Goal: Task Accomplishment & Management: Manage account settings

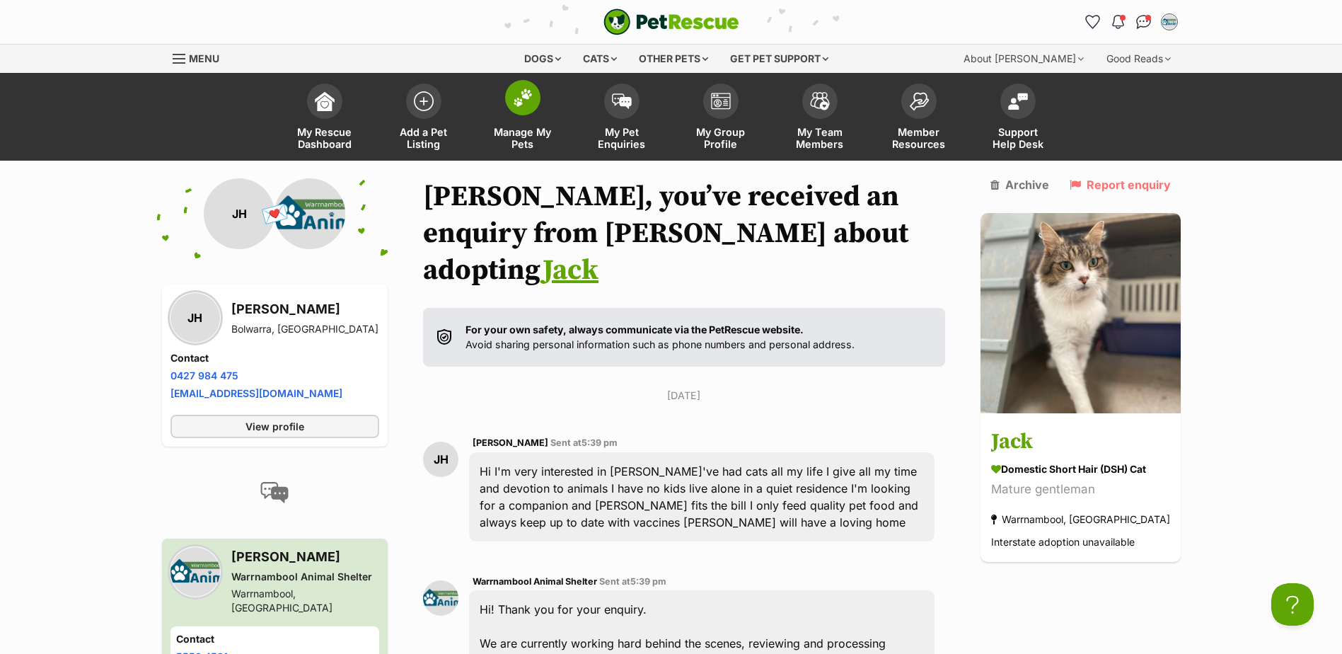
click at [530, 130] on span "Manage My Pets" at bounding box center [523, 138] width 64 height 24
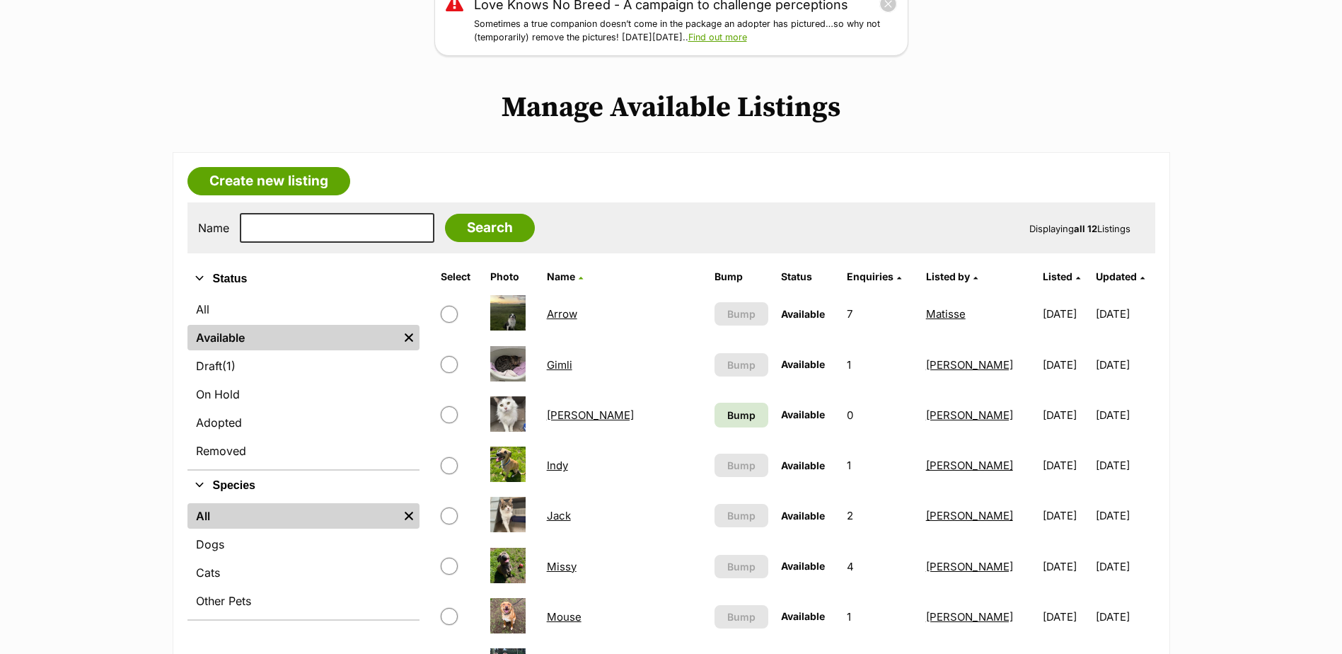
scroll to position [495, 0]
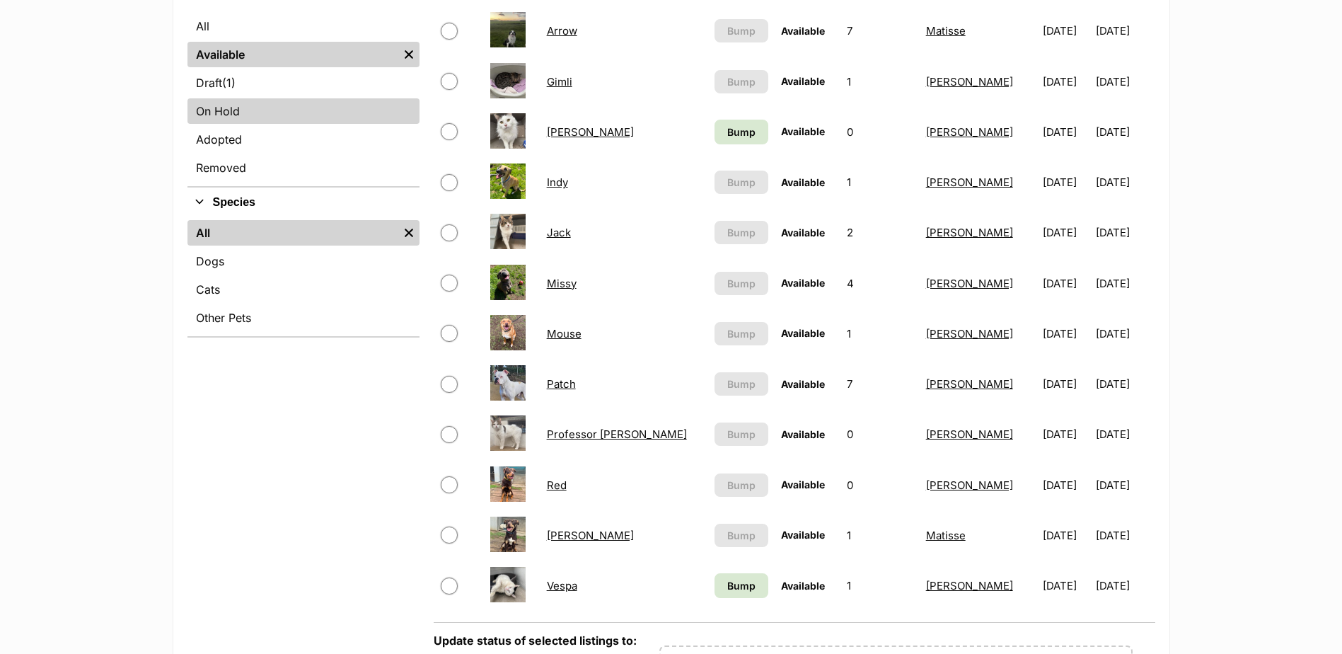
click at [230, 110] on link "On Hold" at bounding box center [303, 110] width 232 height 25
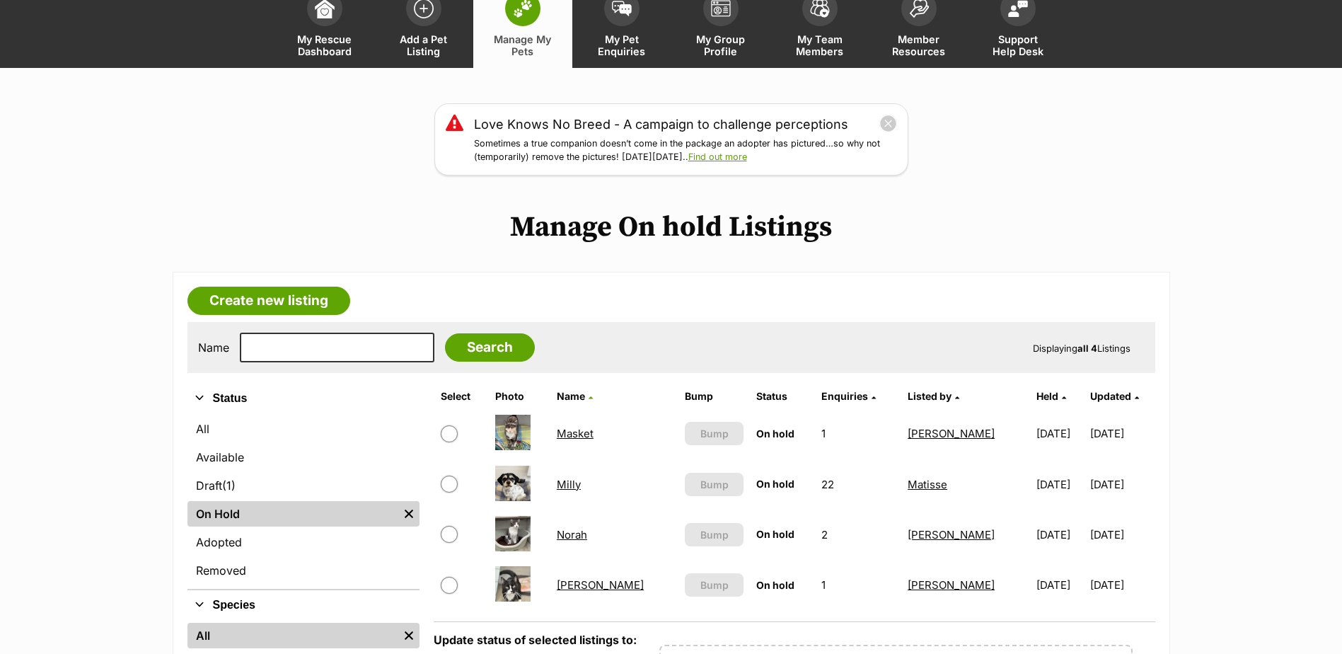
scroll to position [283, 0]
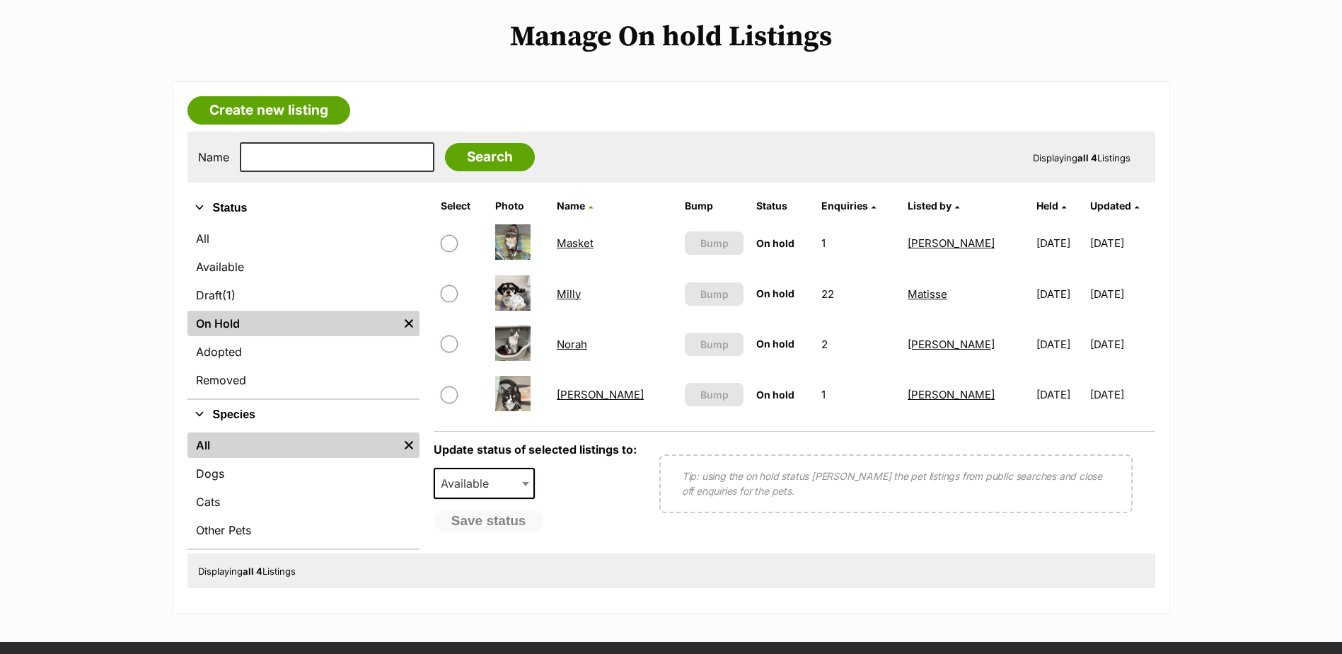
click at [451, 248] on input "checkbox" at bounding box center [449, 243] width 17 height 17
checkbox input "true"
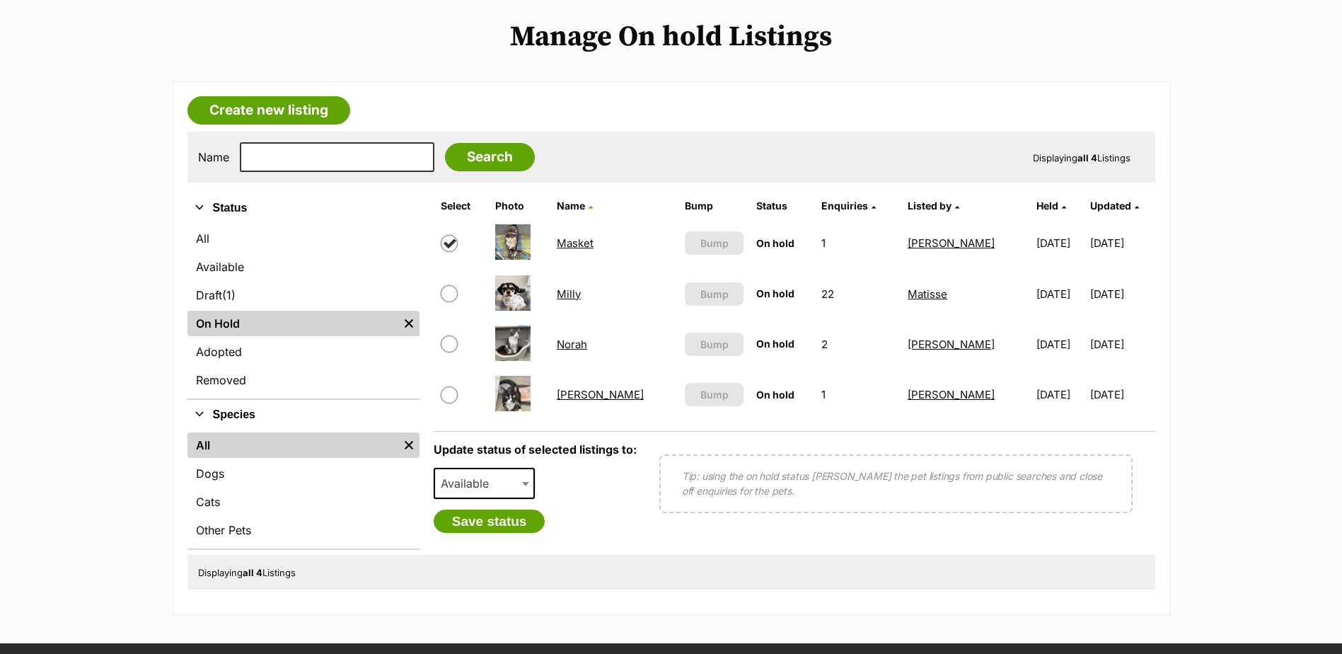
click at [448, 296] on input "checkbox" at bounding box center [449, 293] width 17 height 17
checkbox input "true"
click at [449, 342] on input "checkbox" at bounding box center [449, 343] width 17 height 17
checkbox input "true"
click at [485, 482] on span "Available" at bounding box center [469, 483] width 68 height 20
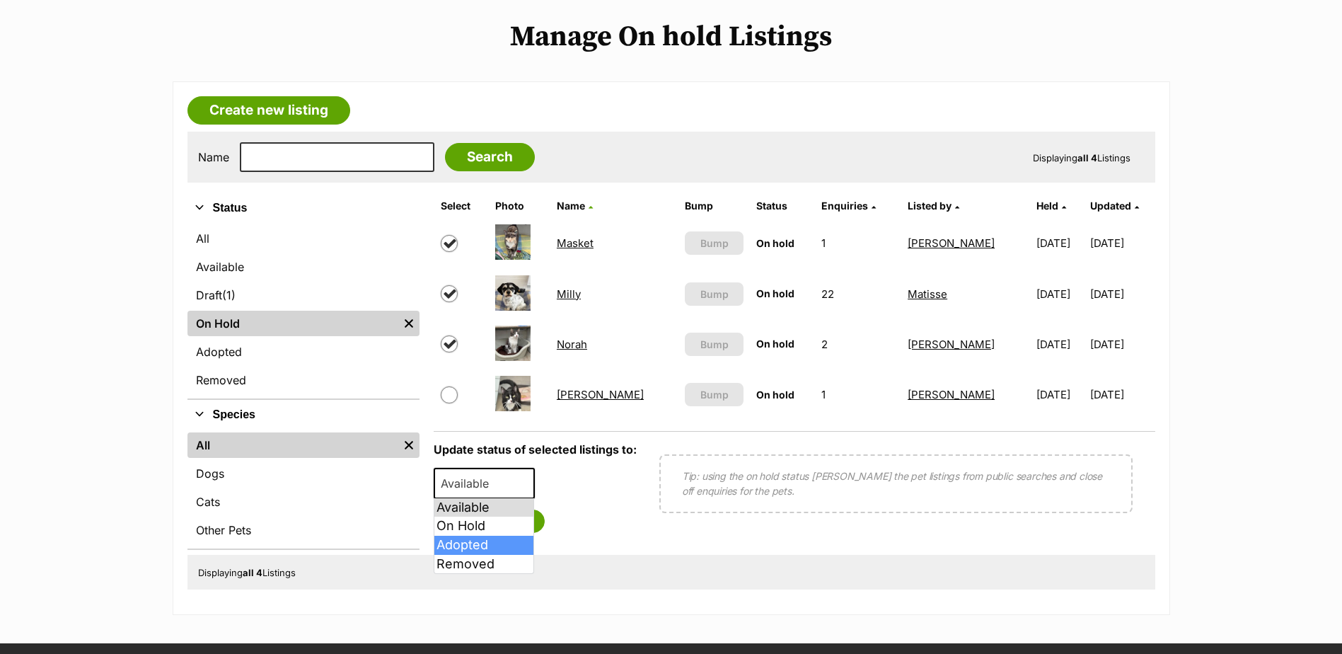
select select "rehomed"
click at [487, 528] on button "Save status" at bounding box center [490, 521] width 112 height 24
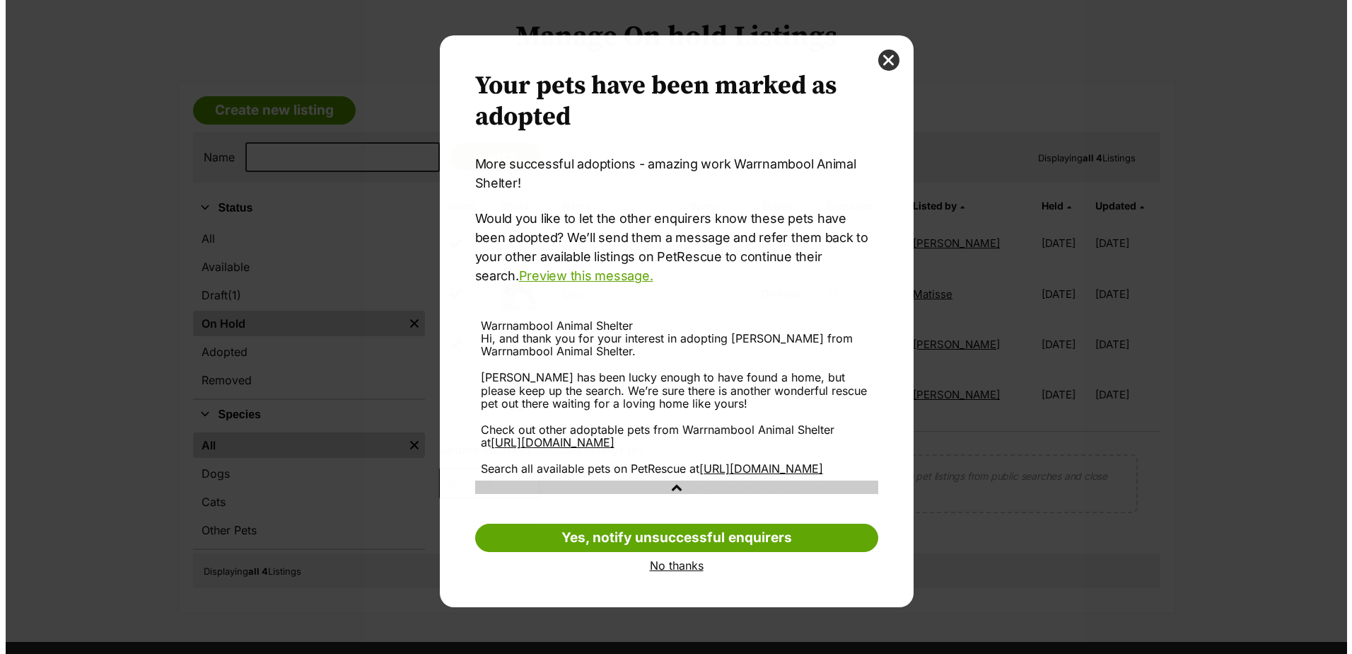
scroll to position [0, 0]
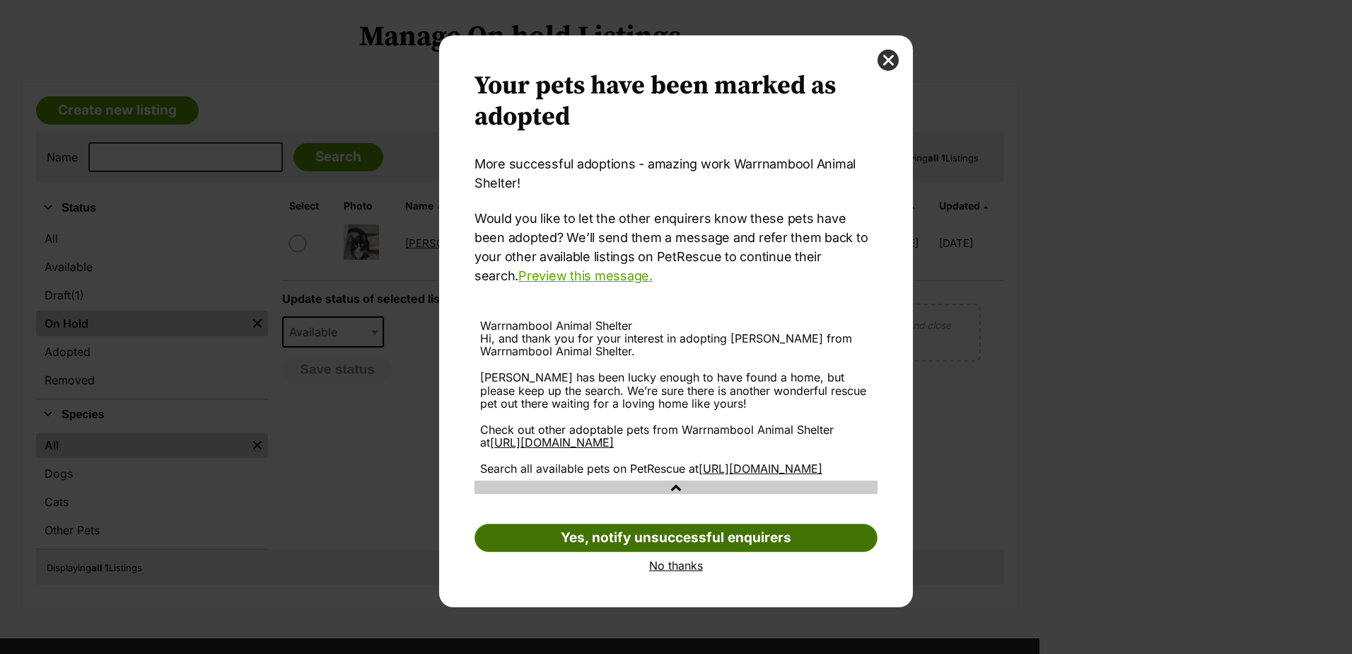
click at [664, 552] on link "Yes, notify unsuccessful enquirers" at bounding box center [676, 537] width 403 height 28
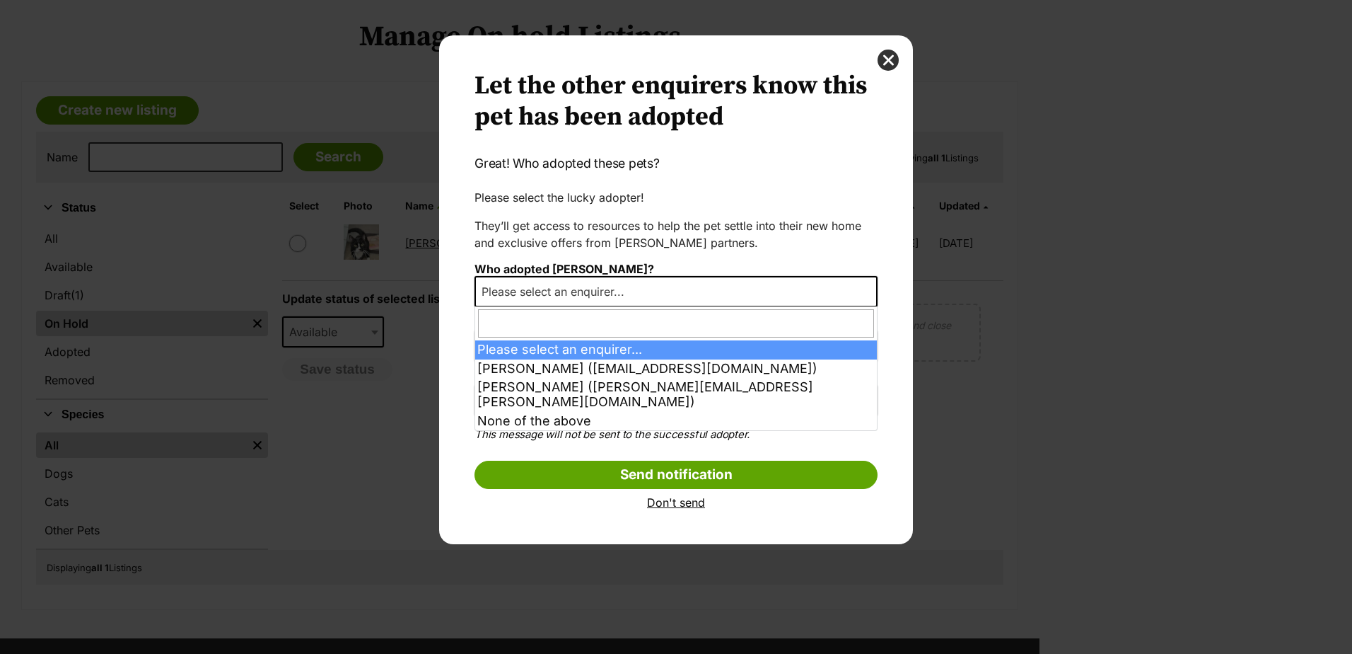
click at [598, 292] on span "Please select an enquirer..." at bounding box center [557, 292] width 163 height 20
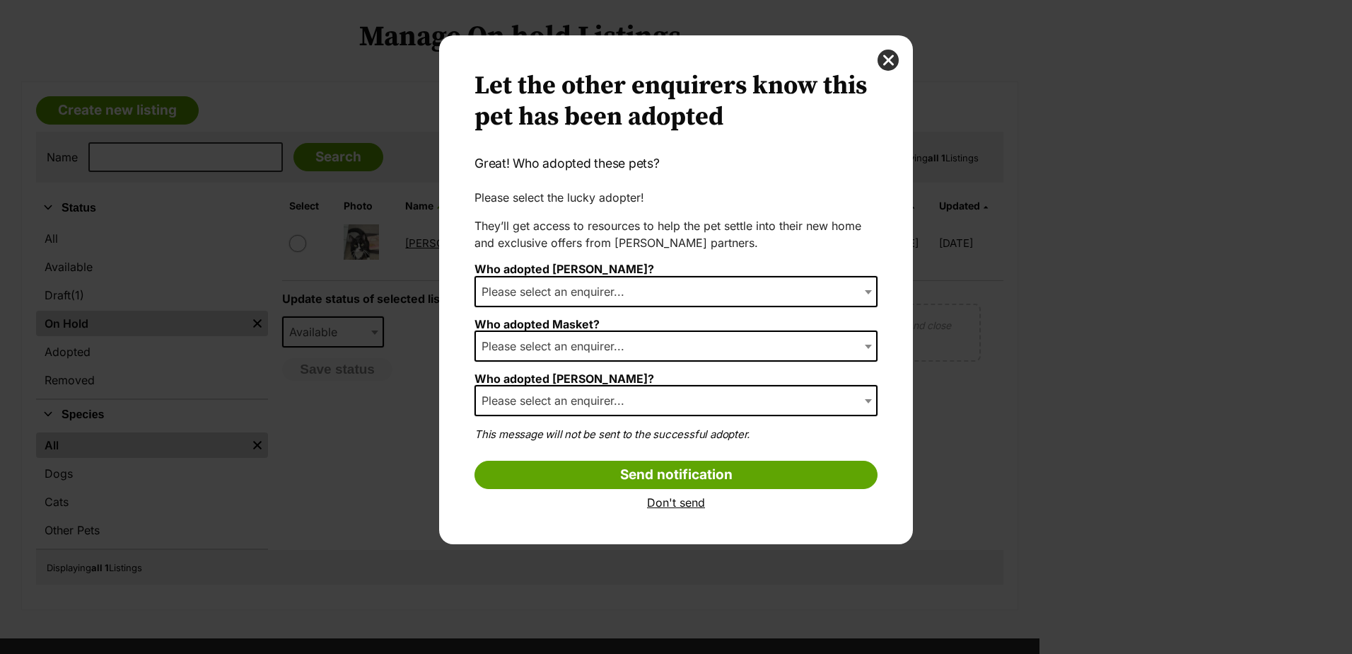
click at [680, 506] on link "Don't send" at bounding box center [676, 502] width 403 height 13
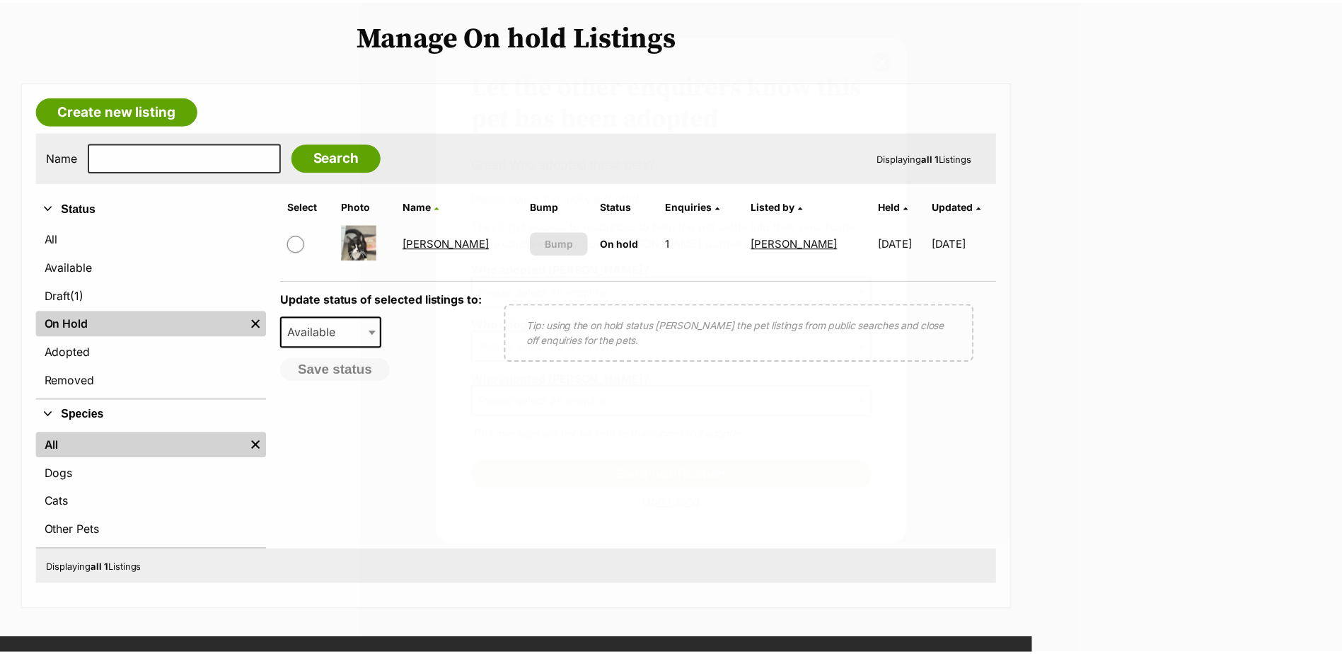
scroll to position [283, 0]
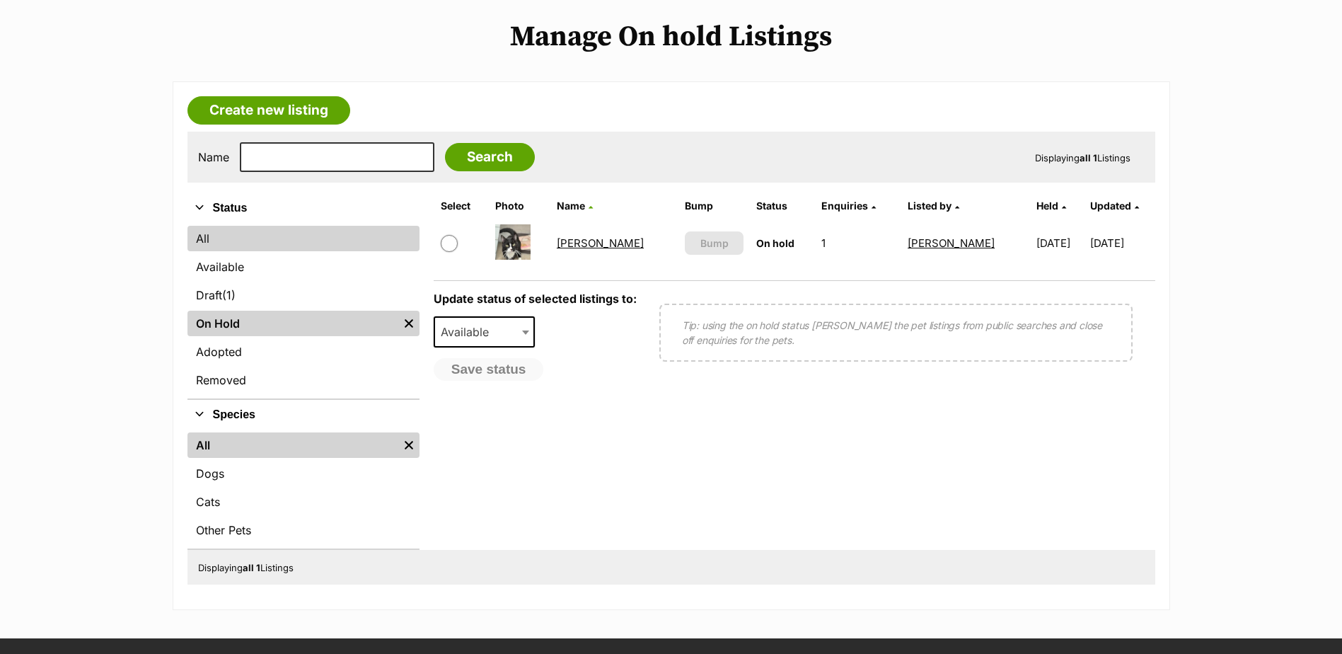
click at [214, 243] on link "All" at bounding box center [303, 238] width 232 height 25
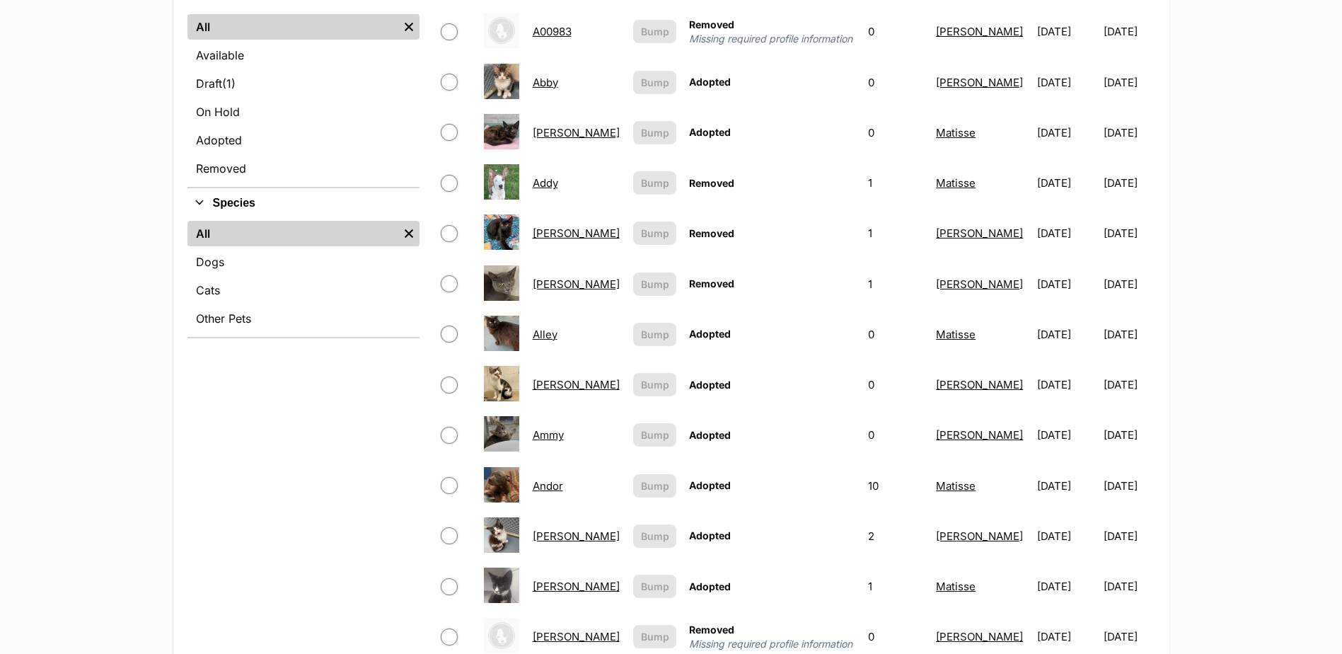
scroll to position [495, 0]
click at [217, 50] on link "Available" at bounding box center [303, 54] width 232 height 25
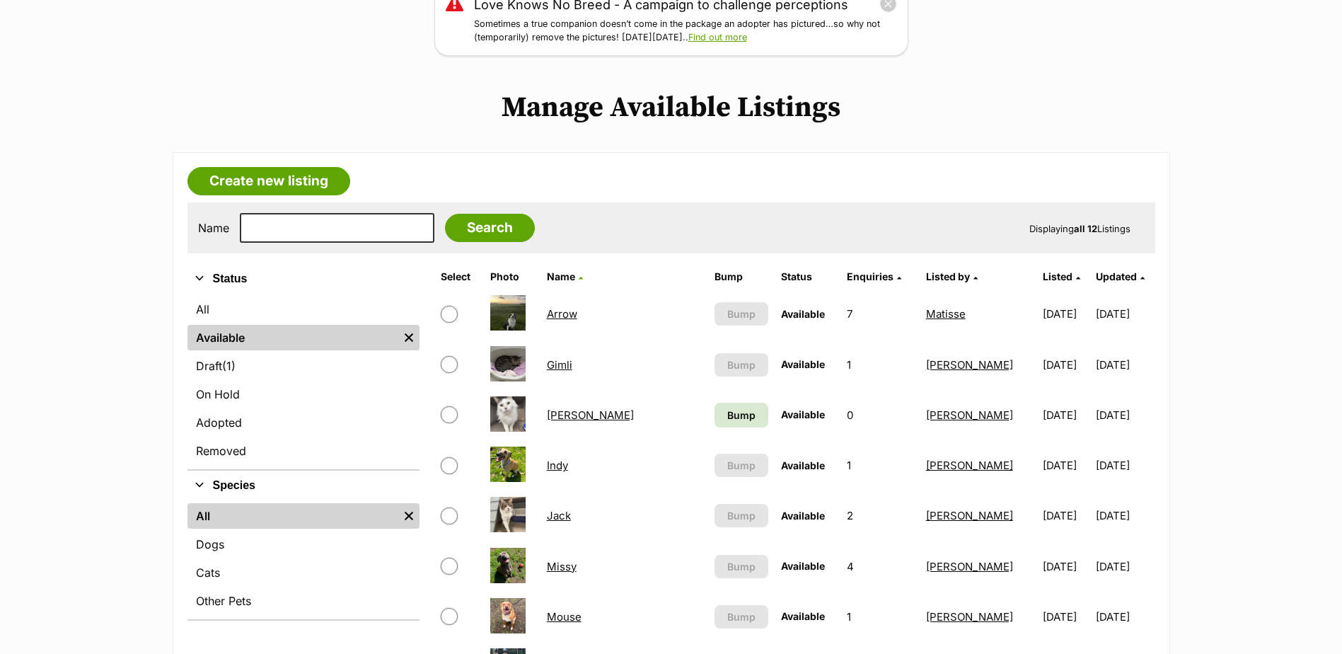
scroll to position [424, 0]
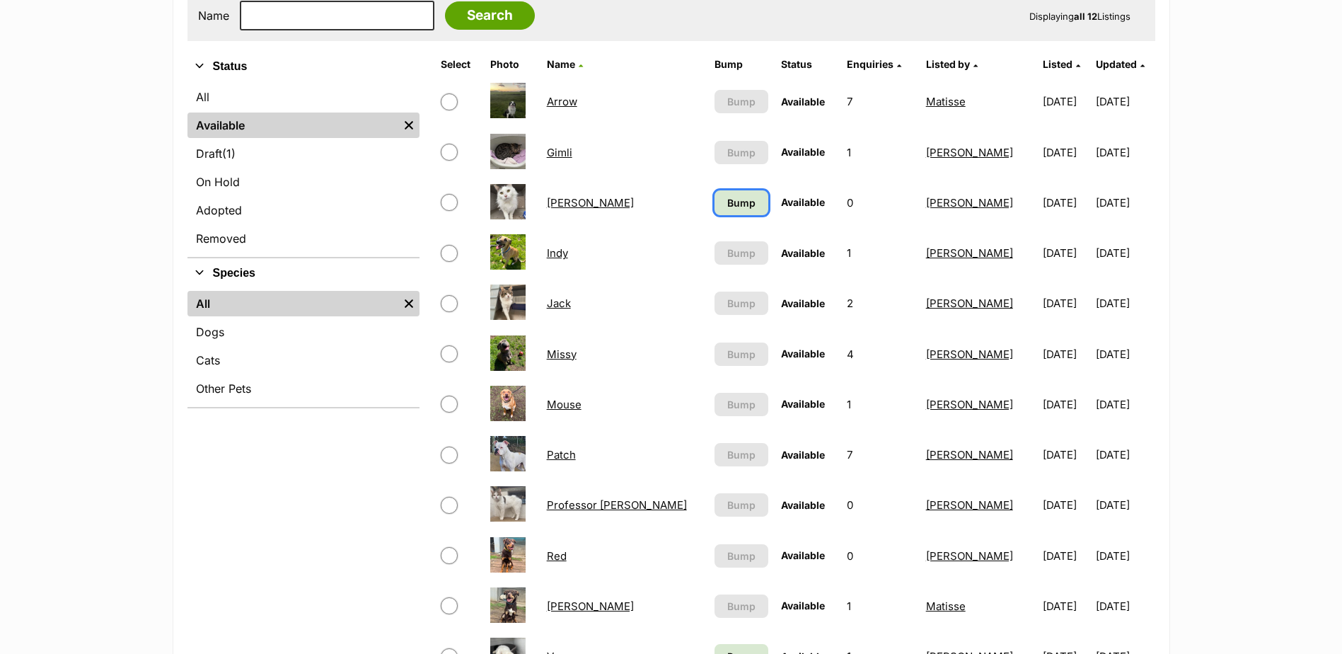
click at [727, 202] on span "Bump" at bounding box center [741, 202] width 28 height 15
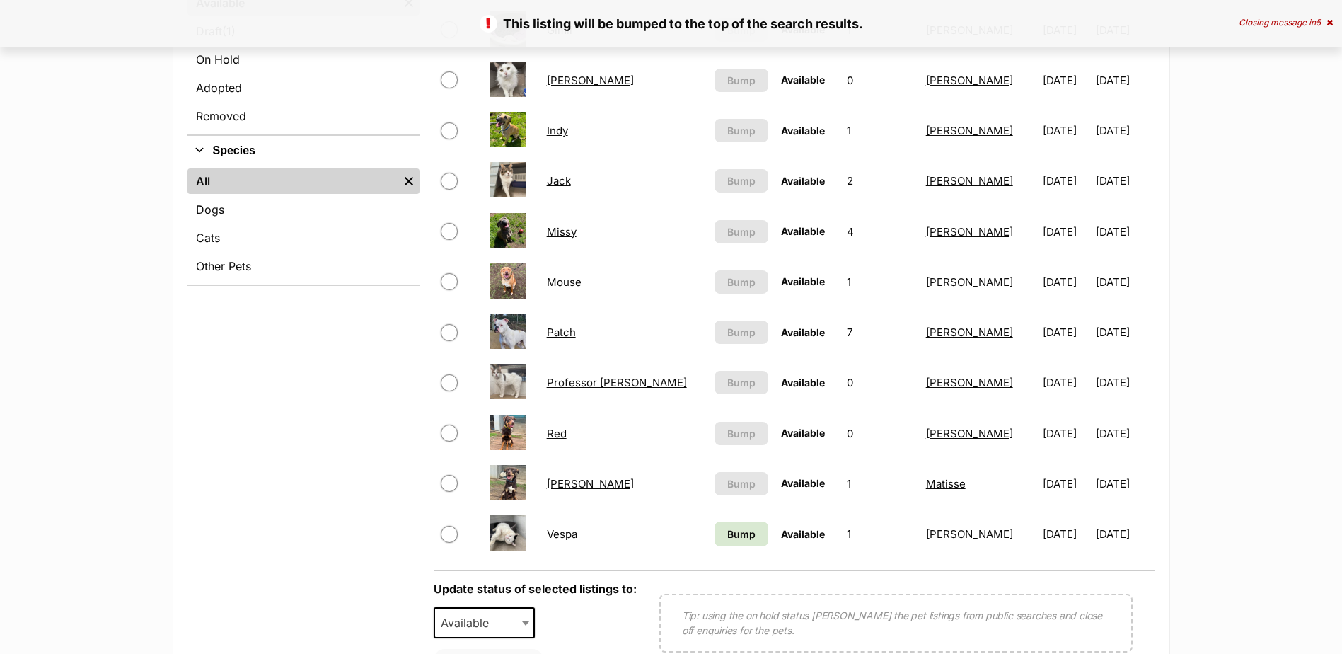
scroll to position [637, 0]
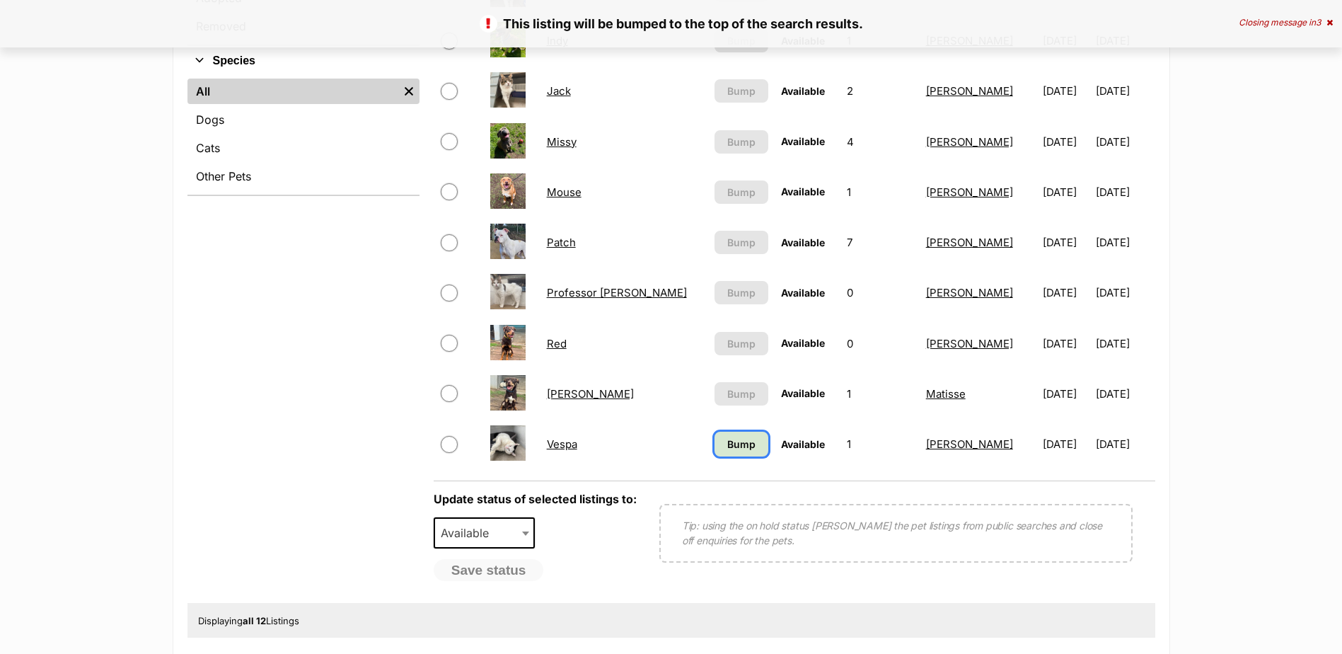
click at [727, 451] on span "Bump" at bounding box center [741, 443] width 28 height 15
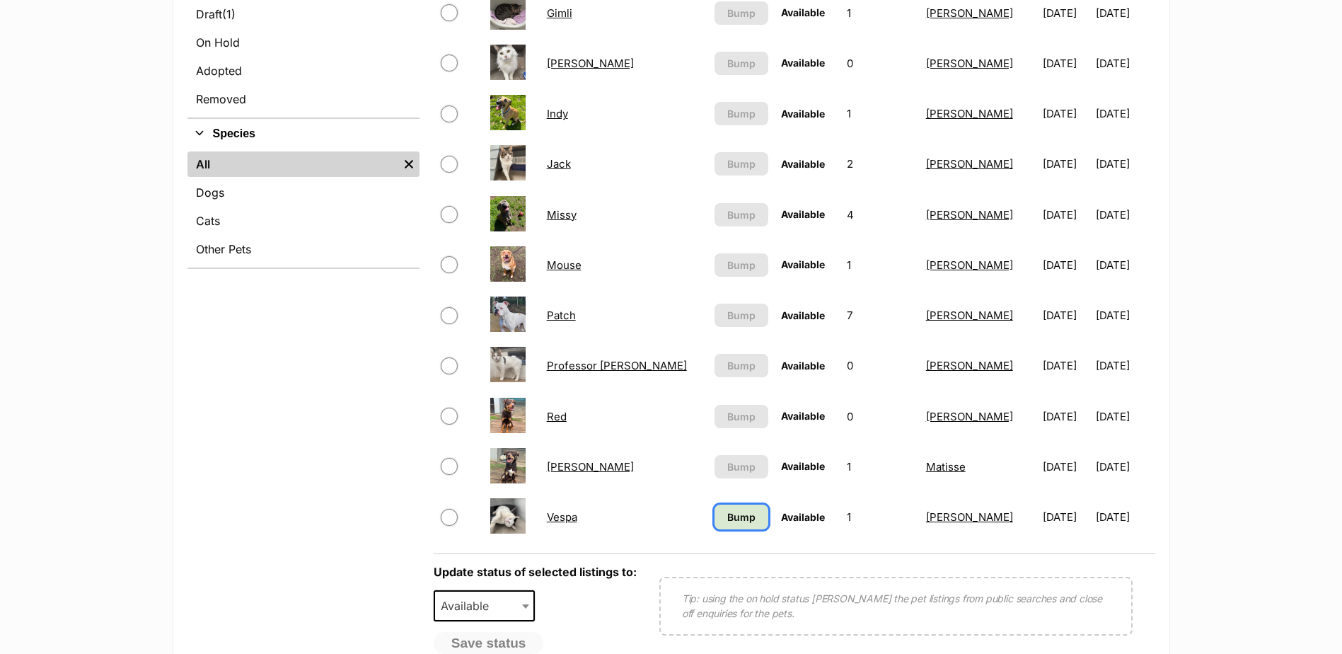
scroll to position [495, 0]
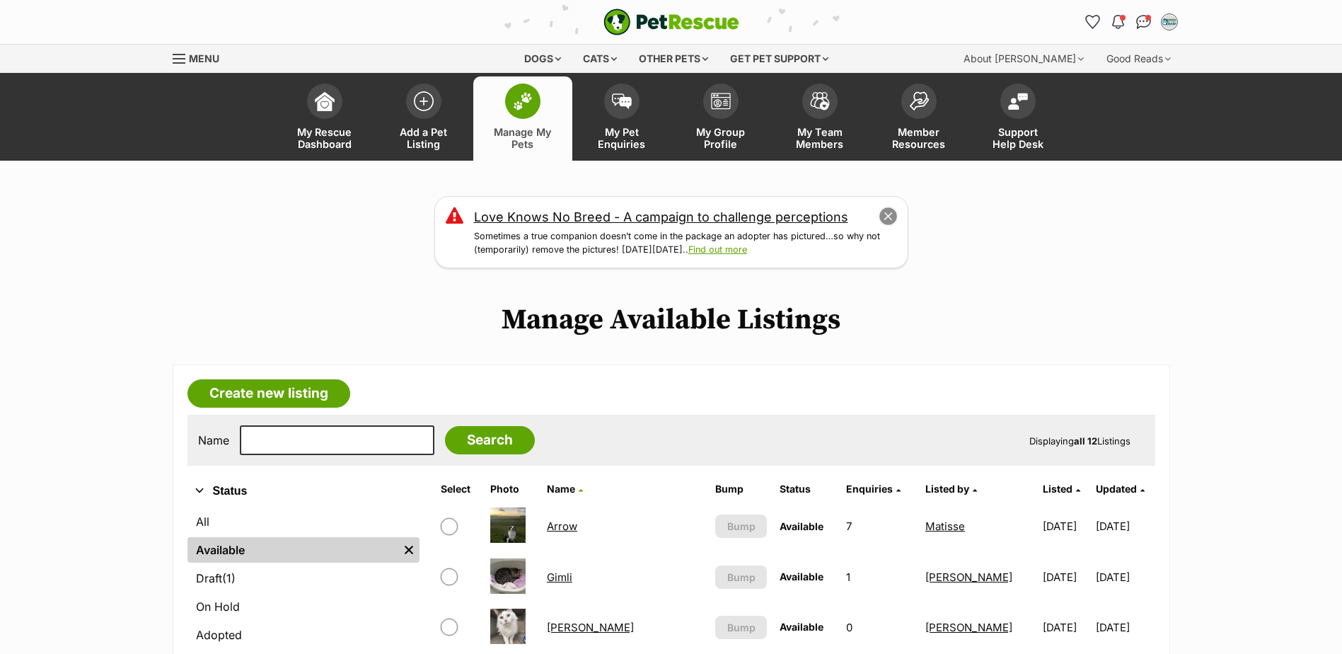
click at [888, 217] on button "close" at bounding box center [888, 217] width 20 height 20
